Goal: Information Seeking & Learning: Learn about a topic

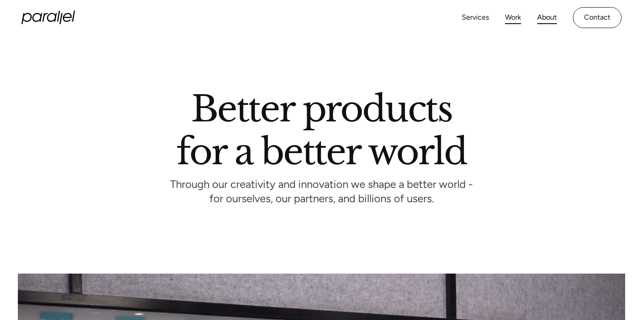
click at [511, 12] on link "Work" at bounding box center [513, 17] width 16 height 13
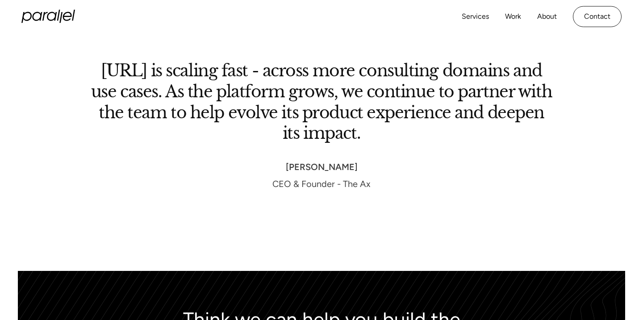
scroll to position [3826, 0]
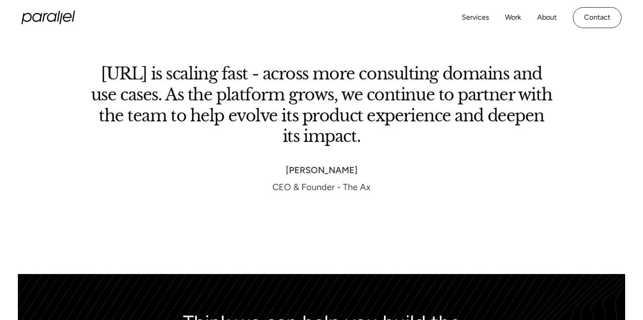
drag, startPoint x: 397, startPoint y: 137, endPoint x: 84, endPoint y: 76, distance: 318.5
click at [84, 76] on div "[URL] is scaling fast - across more consulting domains and use cases. As the pl…" at bounding box center [322, 129] width 608 height 130
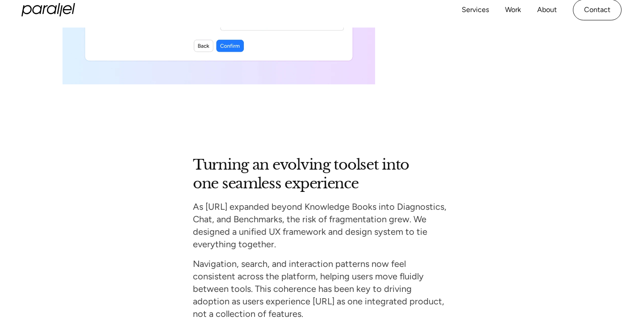
scroll to position [3149, 0]
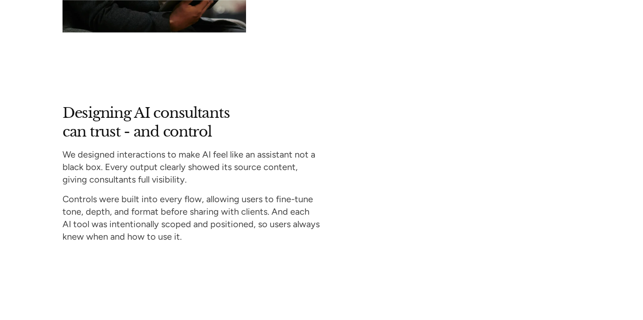
scroll to position [2525, 0]
